Goal: Find specific page/section: Find specific page/section

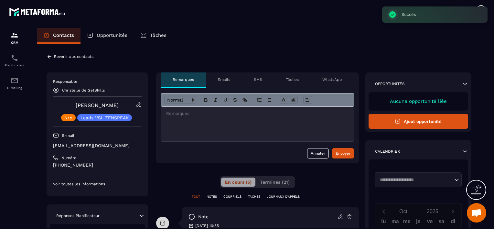
click at [48, 56] on icon at bounding box center [50, 57] width 4 height 4
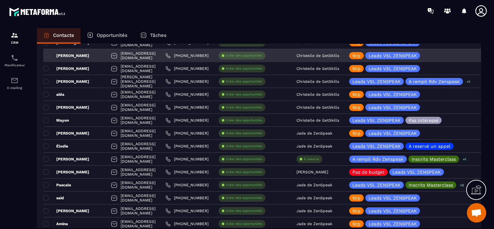
scroll to position [518, 0]
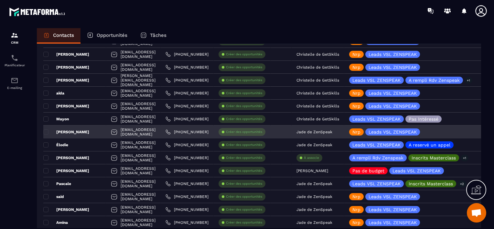
click at [333, 132] on p "Jade de ZenSpeak" at bounding box center [315, 132] width 36 height 5
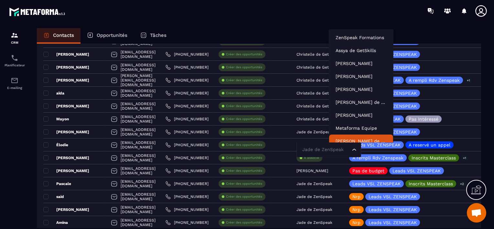
scroll to position [5, 0]
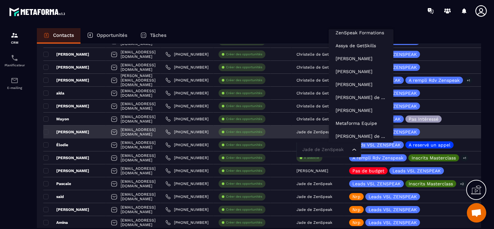
click at [345, 149] on input "Search for option" at bounding box center [326, 149] width 50 height 7
type input "***"
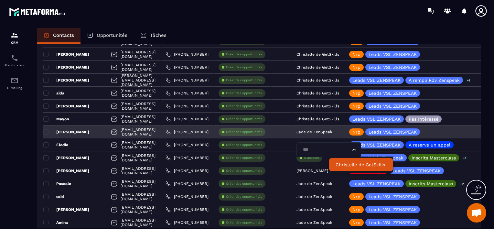
scroll to position [0, 0]
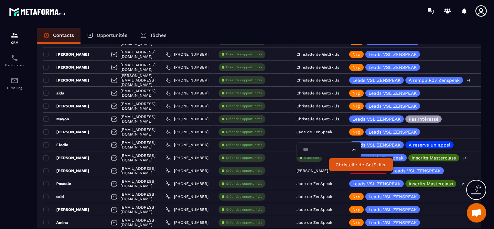
click at [352, 163] on p "Christelle de GetSkills" at bounding box center [361, 164] width 51 height 6
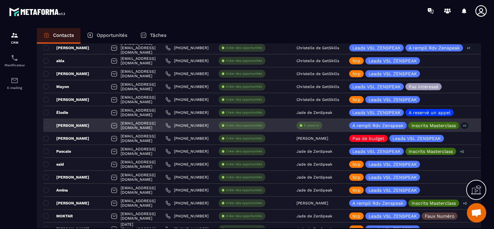
scroll to position [582, 0]
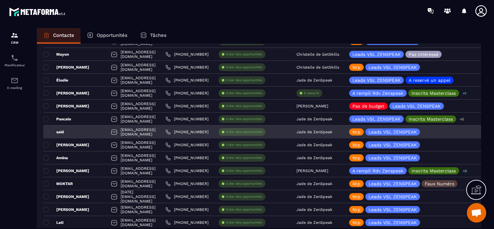
click at [333, 133] on p "Jade de ZenSpeak" at bounding box center [315, 132] width 36 height 5
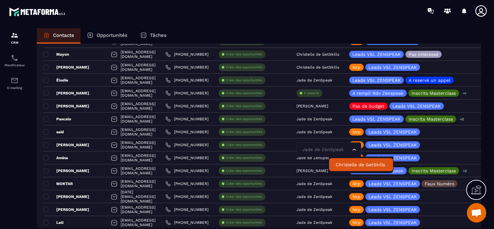
click at [347, 165] on p "Christelle de GetSkills" at bounding box center [361, 164] width 51 height 6
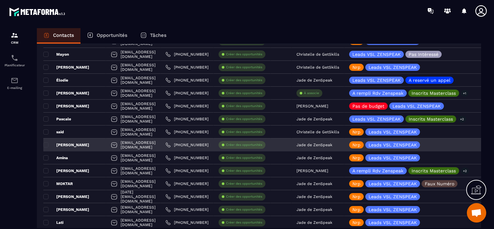
click at [333, 145] on p "Jade de ZenSpeak" at bounding box center [315, 145] width 36 height 5
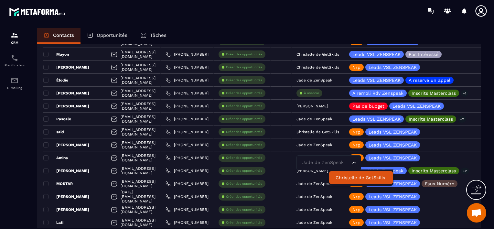
click at [345, 175] on p "Christelle de GetSkills" at bounding box center [361, 177] width 51 height 6
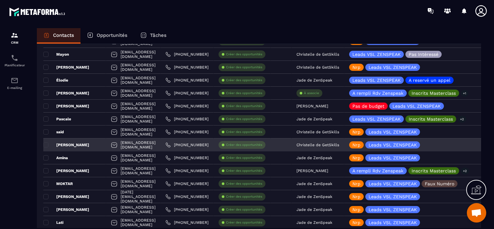
click at [92, 146] on div "[PERSON_NAME]" at bounding box center [74, 144] width 63 height 13
